Goal: Transaction & Acquisition: Purchase product/service

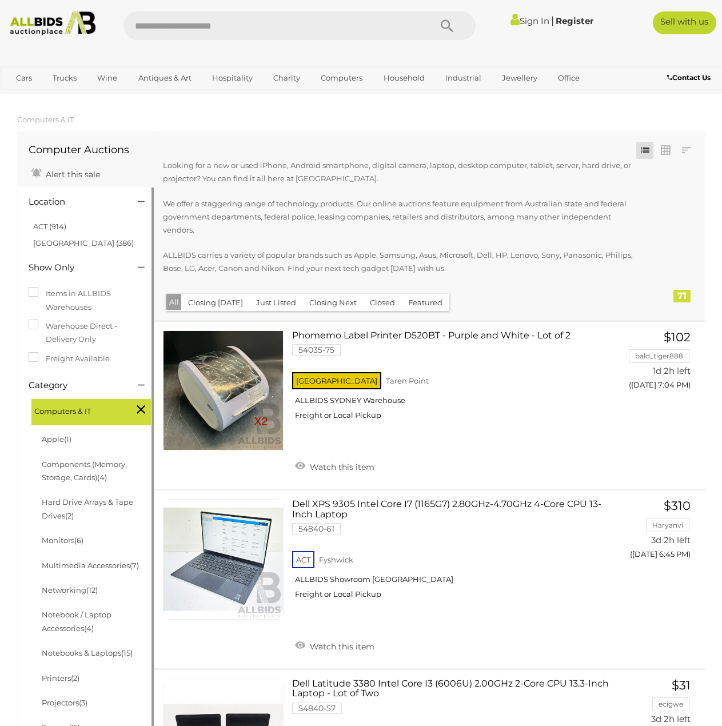
click at [75, 362] on label "Freight Available" at bounding box center [69, 358] width 81 height 13
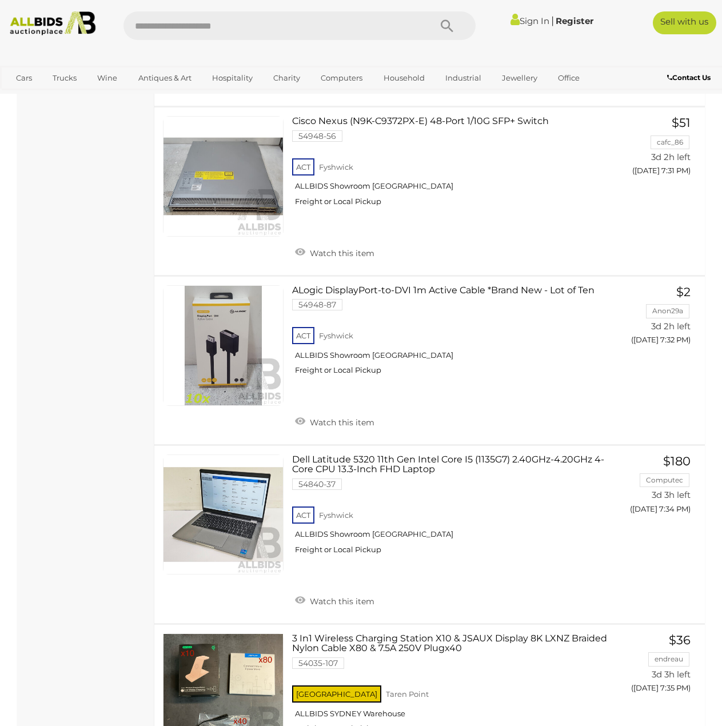
scroll to position [2974, 0]
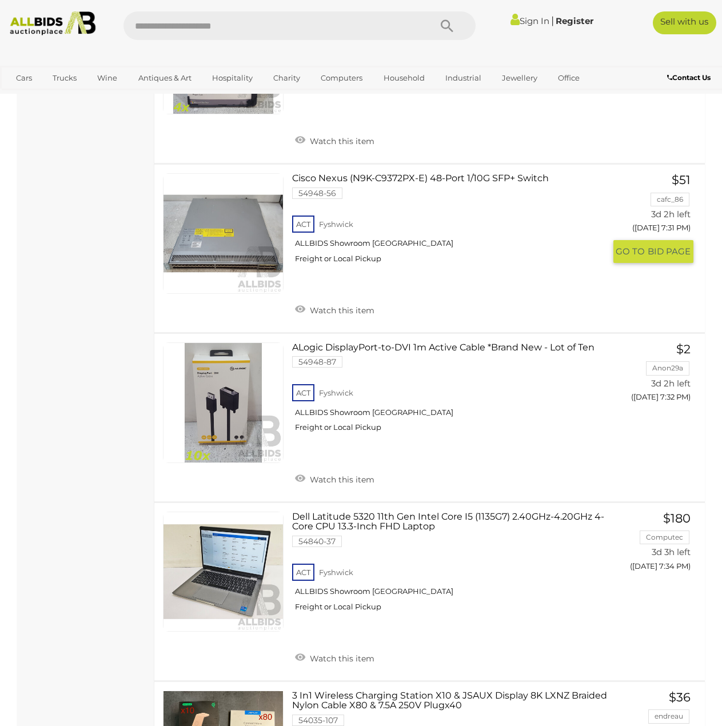
click at [439, 217] on link "Cisco Nexus (N9K-C9372PX-E) 48-Port 1/10G SFP+ Switch 54948-56 ACT [GEOGRAPHIC_…" at bounding box center [453, 222] width 304 height 99
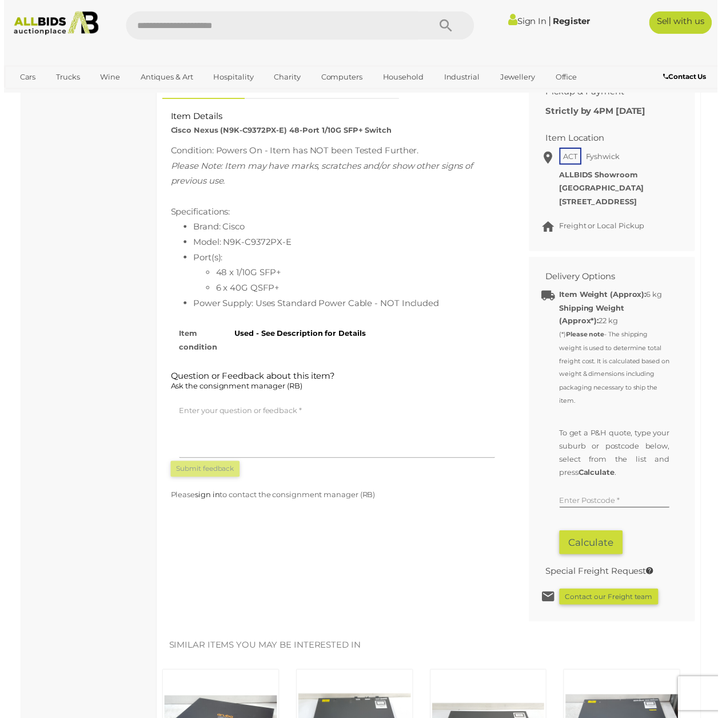
scroll to position [515, 0]
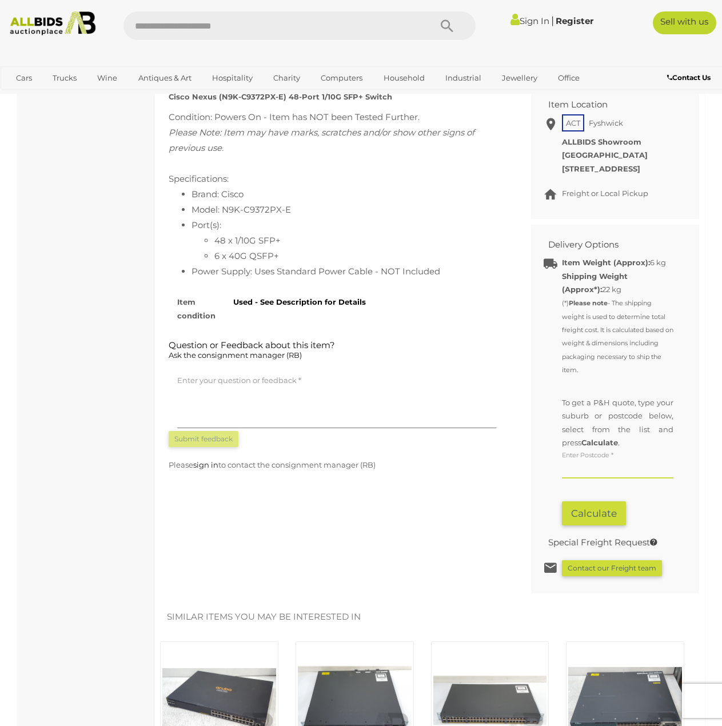
click at [602, 479] on input "text" at bounding box center [618, 470] width 112 height 17
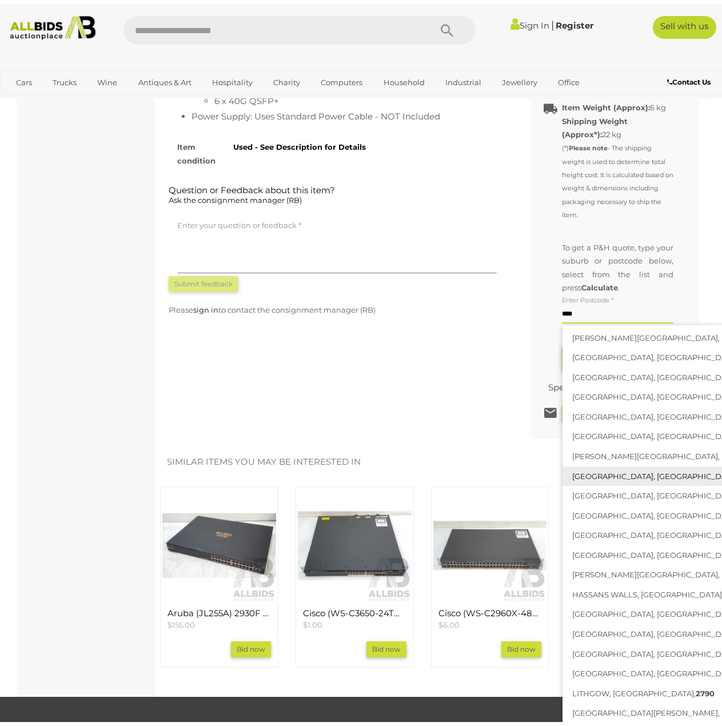
scroll to position [744, 0]
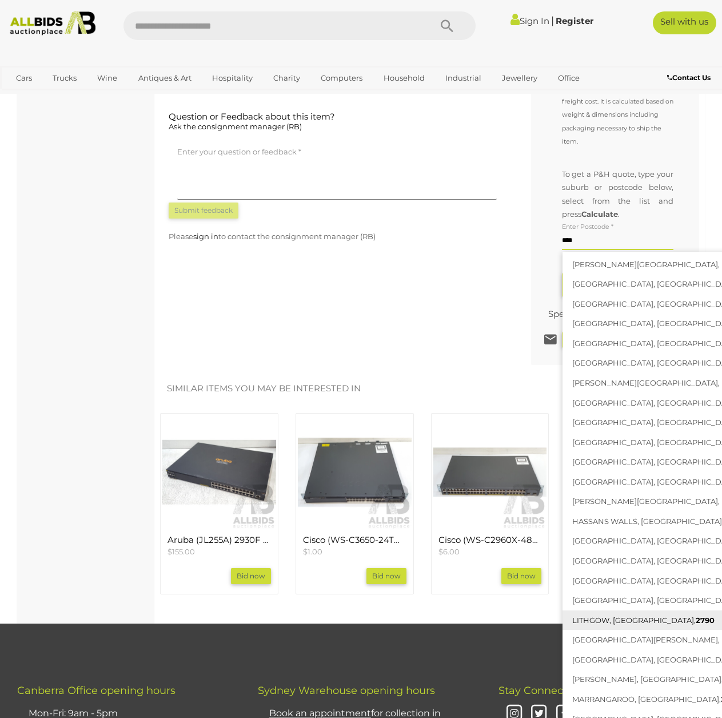
click at [614, 630] on link "LITHGOW, NSW, 2790" at bounding box center [698, 620] width 271 height 20
type input "**********"
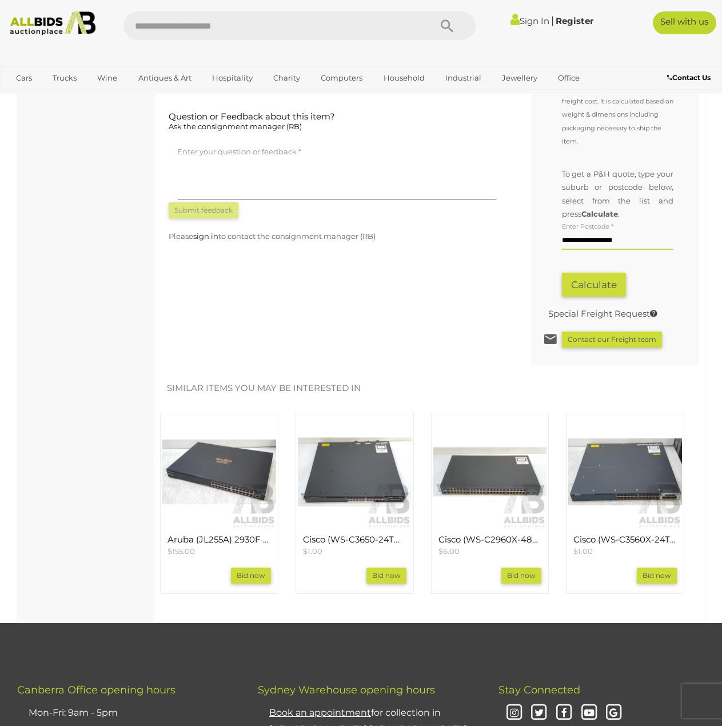
click at [605, 297] on button "Calculate" at bounding box center [594, 285] width 64 height 25
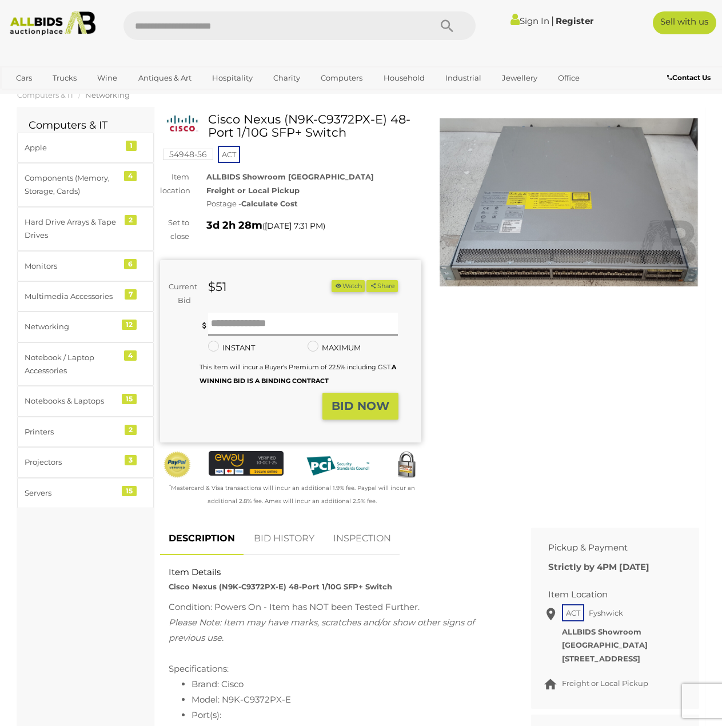
scroll to position [0, 0]
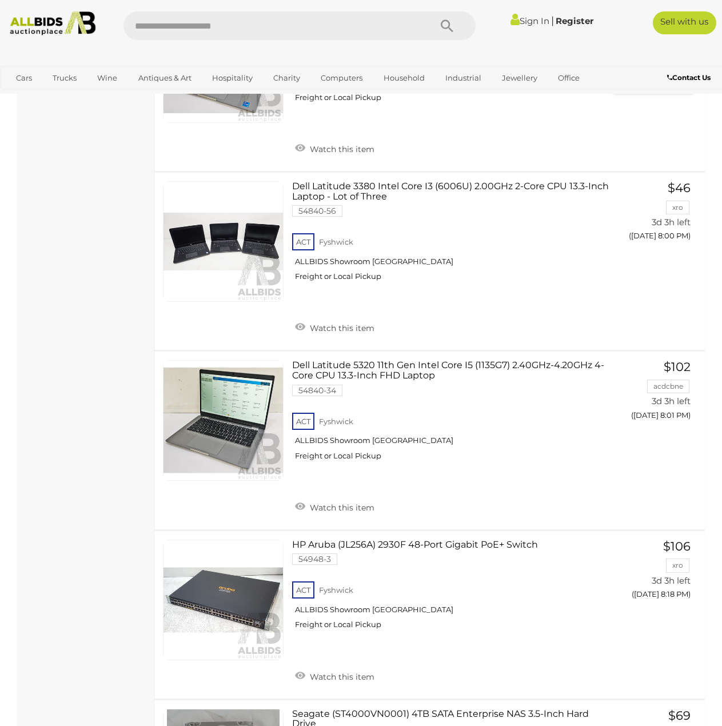
scroll to position [4895, 0]
